Goal: Task Accomplishment & Management: Complete application form

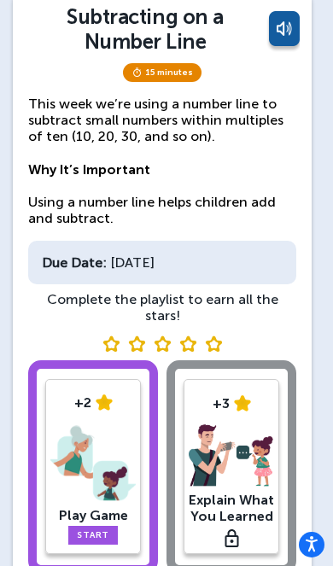
scroll to position [123, 0]
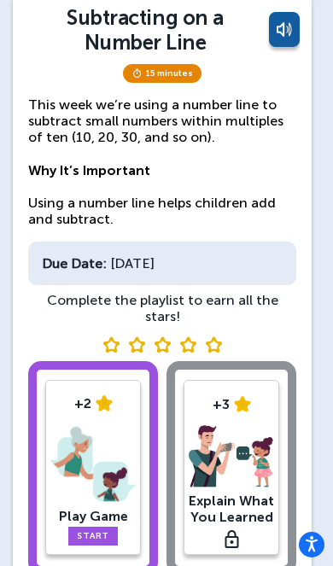
click at [88, 527] on link "Start" at bounding box center [93, 536] width 50 height 19
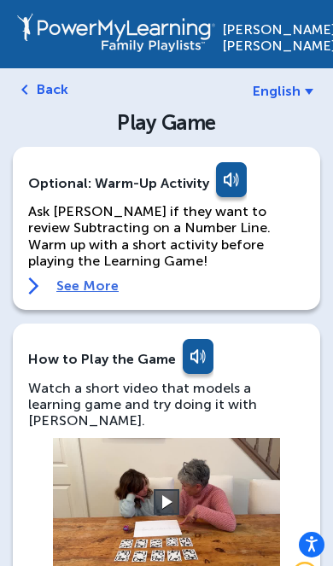
click at [161, 489] on button at bounding box center [167, 502] width 26 height 26
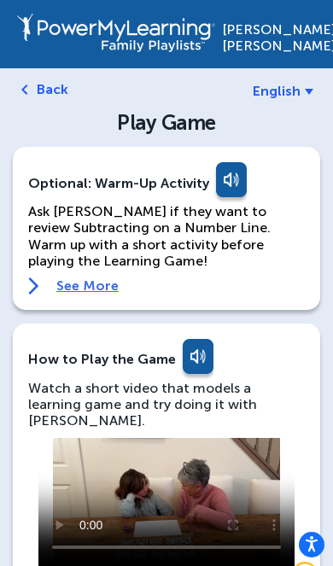
click at [108, 481] on video at bounding box center [166, 502] width 256 height 128
click at [43, 438] on video at bounding box center [166, 502] width 256 height 128
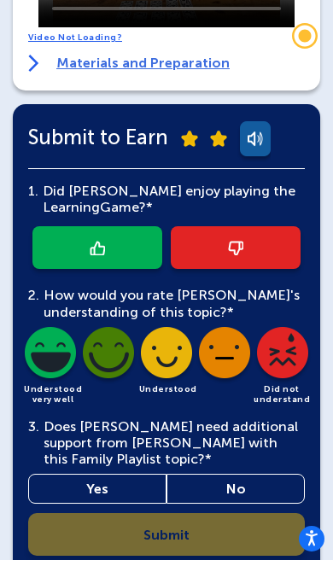
scroll to position [533, 0]
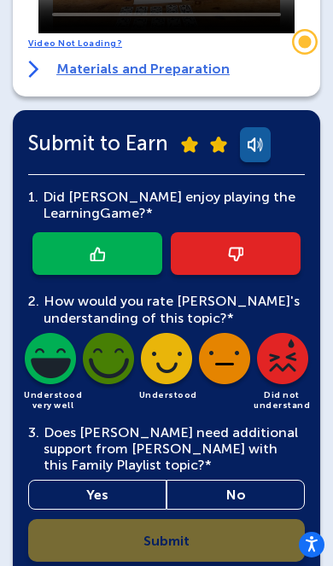
click at [91, 247] on img at bounding box center [97, 254] width 15 height 15
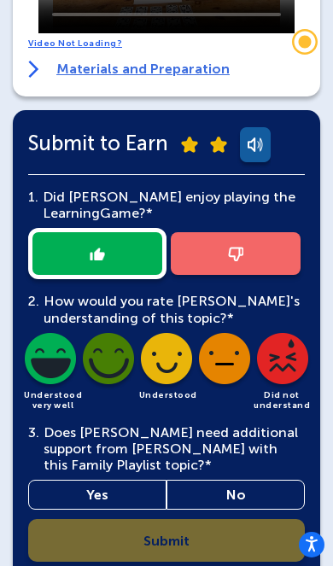
click at [211, 480] on link "No" at bounding box center [236, 495] width 138 height 30
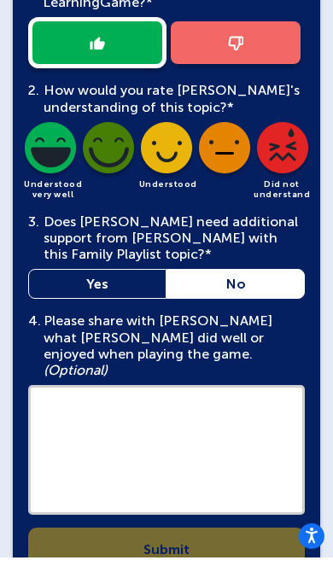
scroll to position [735, 0]
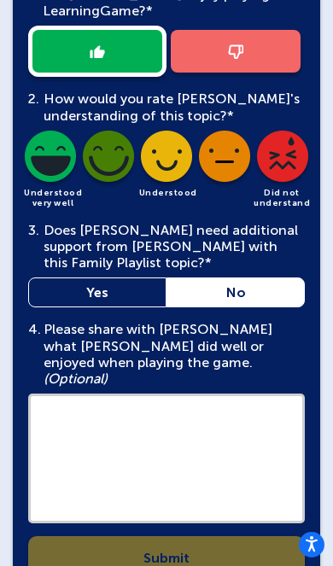
click at [57, 394] on textarea at bounding box center [166, 459] width 277 height 130
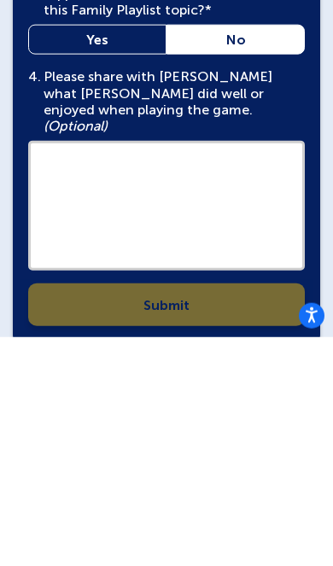
click at [92, 271] on div "1. Did [PERSON_NAME] enjoy playing the Learning Game?* 2. How would you rate [P…" at bounding box center [166, 252] width 277 height 606
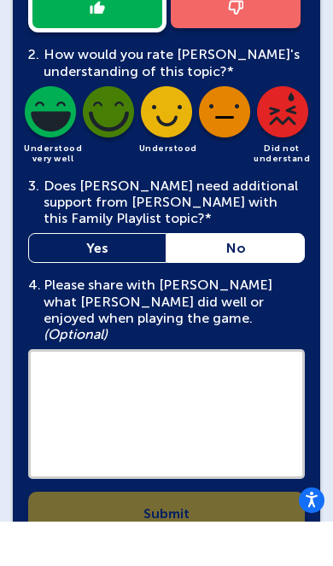
scroll to position [735, 0]
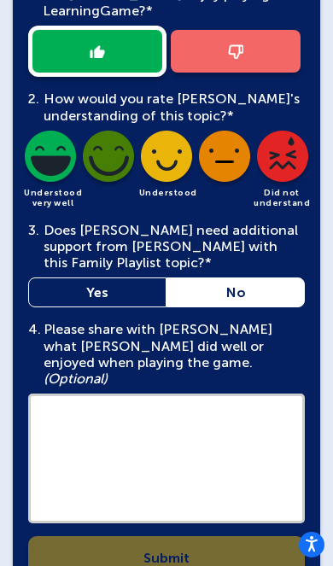
click at [53, 394] on textarea at bounding box center [166, 459] width 277 height 130
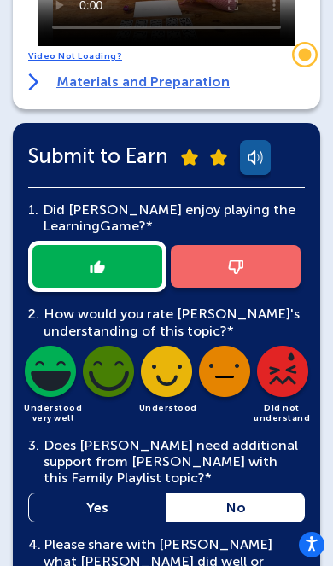
scroll to position [489, 0]
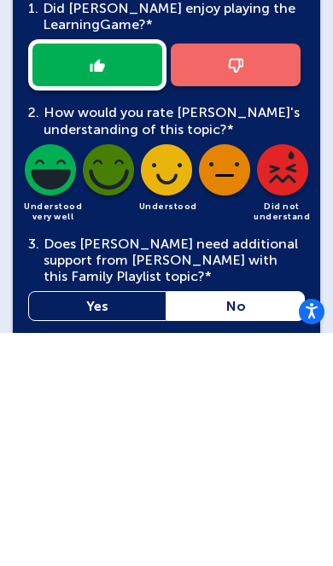
click at [208, 524] on link "No" at bounding box center [236, 539] width 138 height 30
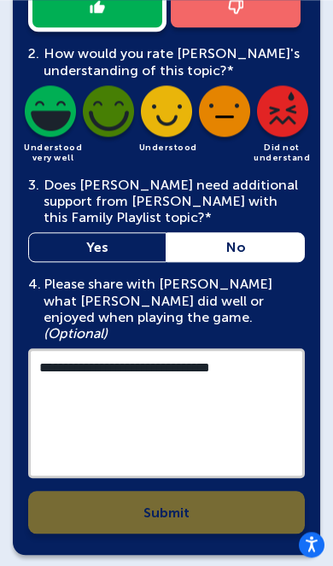
scroll to position [780, 0]
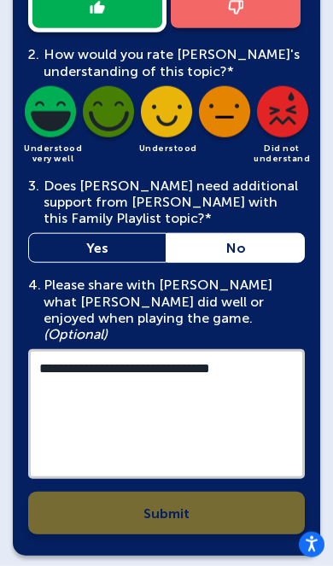
click at [97, 354] on textarea "**********" at bounding box center [166, 414] width 277 height 130
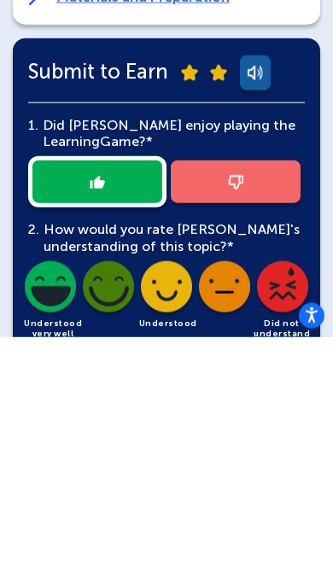
scroll to position [450, 0]
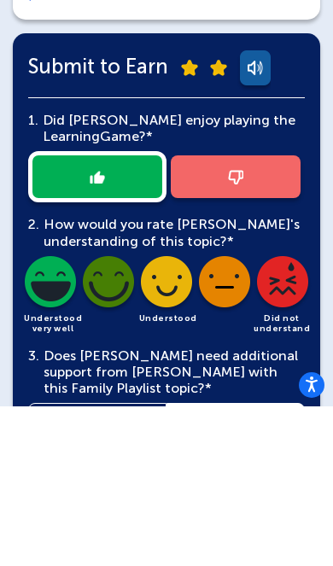
type textarea "**********"
click at [85, 311] on div at bounding box center [166, 336] width 277 height 51
click at [73, 311] on div at bounding box center [166, 336] width 277 height 51
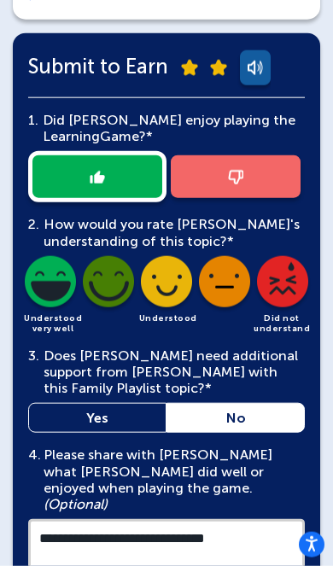
click at [45, 259] on img at bounding box center [50, 285] width 58 height 58
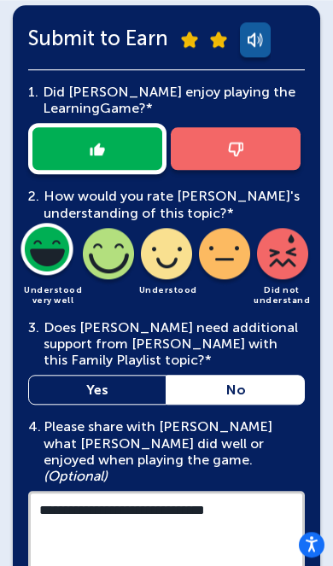
scroll to position [806, 0]
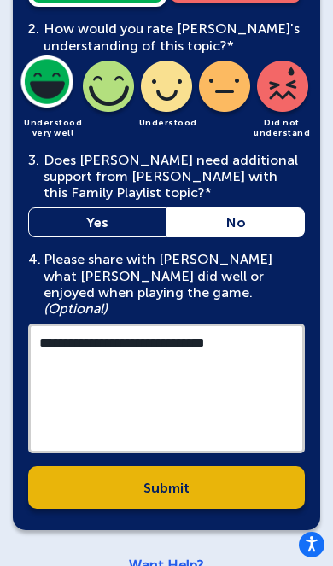
click at [112, 466] on link "Submit" at bounding box center [166, 487] width 277 height 43
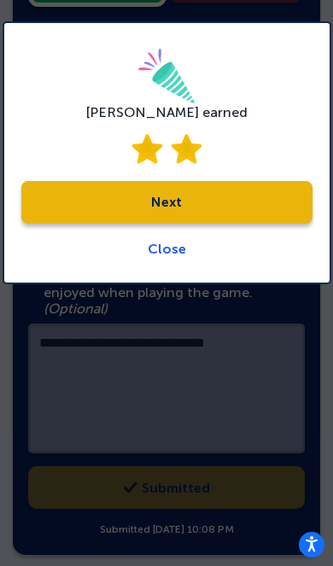
click at [88, 204] on link "Next" at bounding box center [166, 202] width 291 height 43
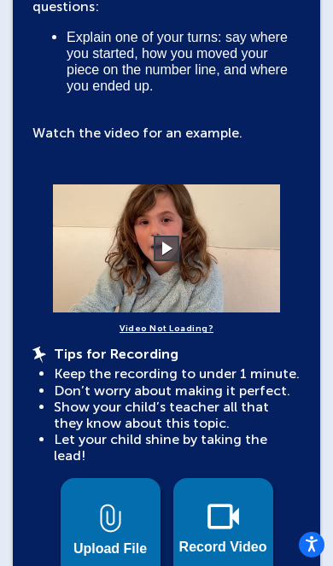
scroll to position [510, 0]
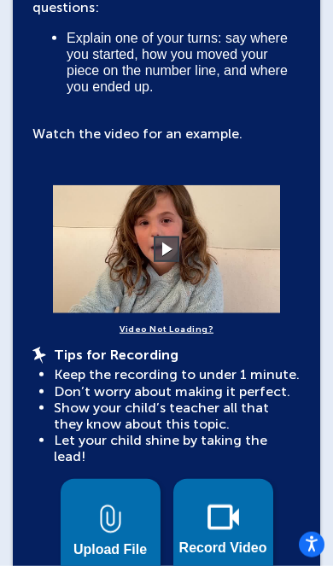
click at [151, 240] on video at bounding box center [166, 249] width 256 height 128
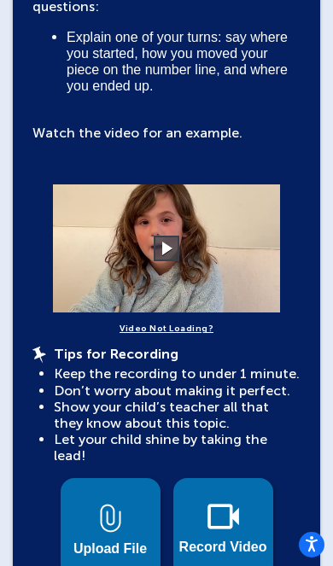
click at [159, 242] on button at bounding box center [167, 249] width 26 height 26
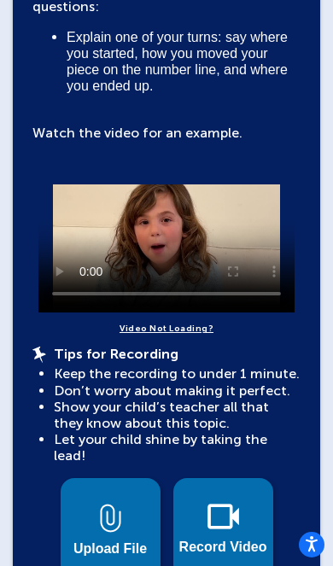
click at [50, 197] on video at bounding box center [166, 249] width 256 height 128
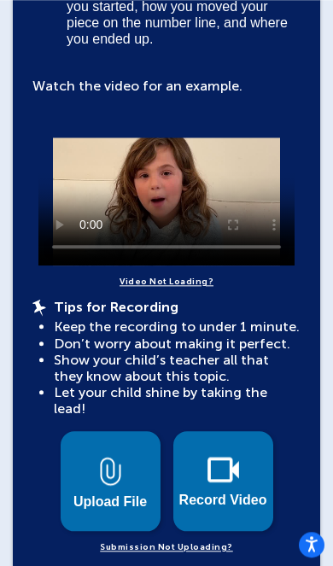
scroll to position [560, 0]
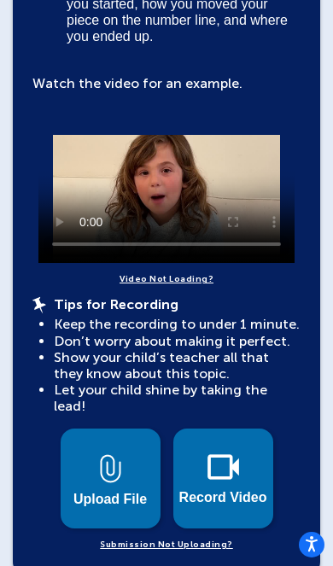
click at [100, 454] on img at bounding box center [110, 468] width 21 height 29
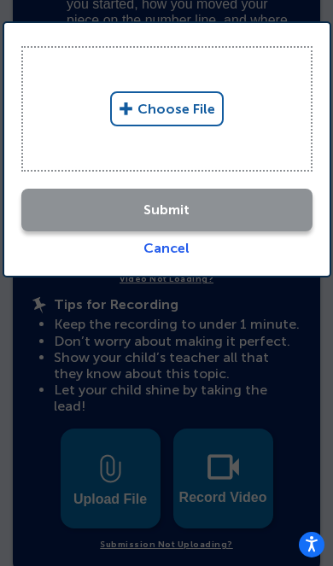
click at [155, 93] on link "Choose File" at bounding box center [167, 108] width 114 height 35
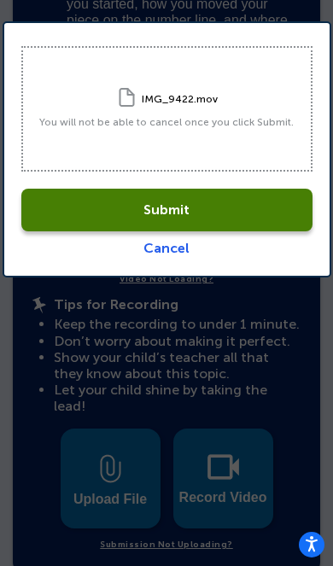
click at [77, 205] on link "Submit" at bounding box center [166, 210] width 291 height 43
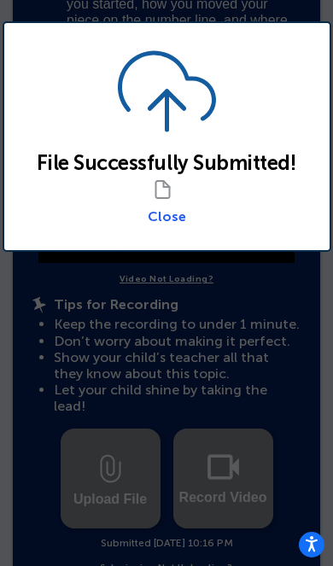
click at [158, 214] on link "Close" at bounding box center [167, 216] width 38 height 16
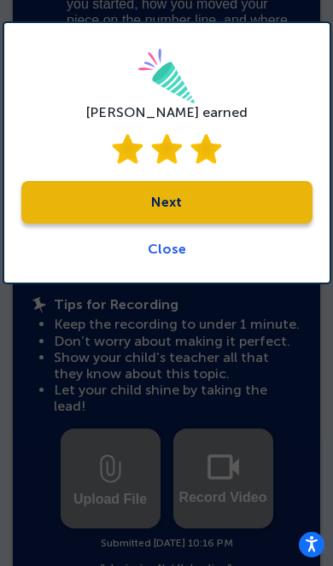
click at [127, 199] on link "Next" at bounding box center [166, 202] width 291 height 43
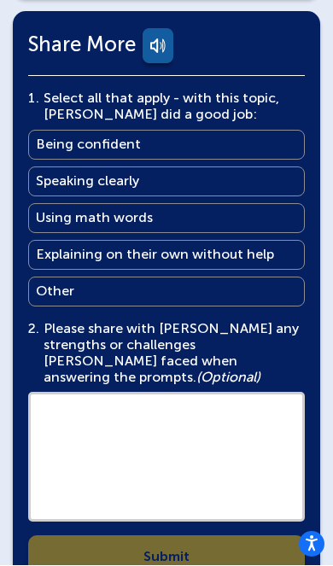
scroll to position [1160, 0]
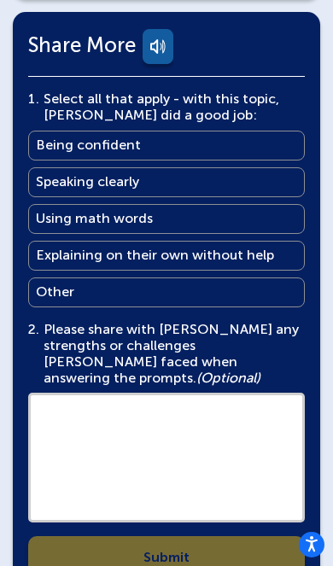
click at [179, 278] on link "Other Other" at bounding box center [166, 293] width 277 height 30
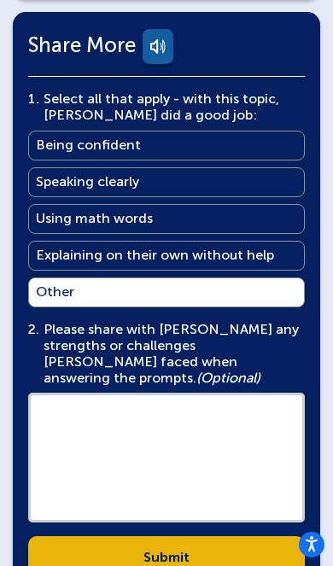
click at [173, 408] on textarea at bounding box center [166, 458] width 277 height 130
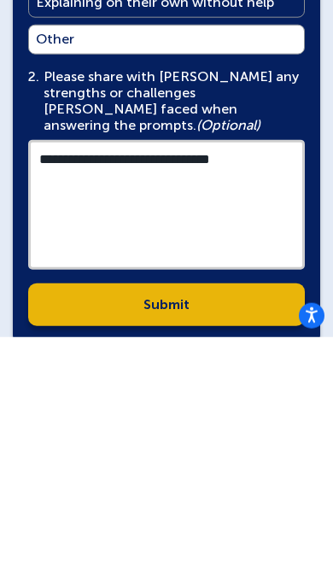
type textarea "**********"
click at [237, 513] on link "Submit" at bounding box center [166, 534] width 277 height 43
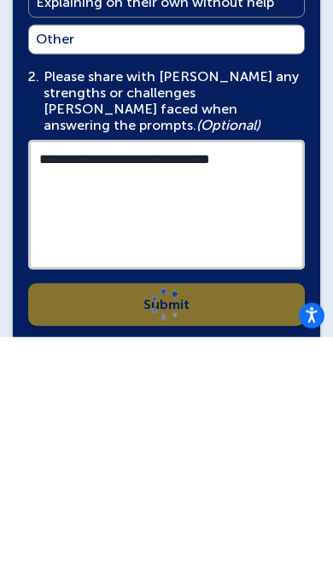
scroll to position [1160, 0]
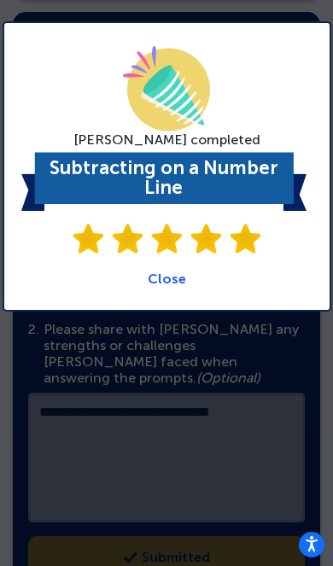
click at [162, 279] on link "Close" at bounding box center [167, 279] width 38 height 16
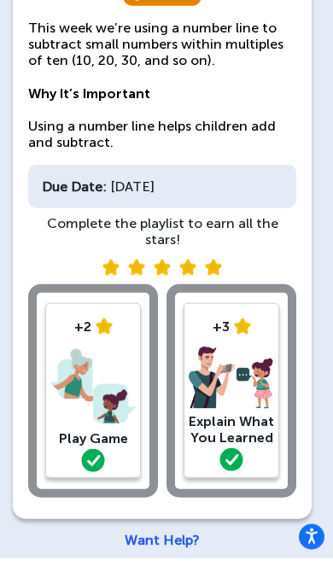
scroll to position [193, 0]
